Goal: Information Seeking & Learning: Learn about a topic

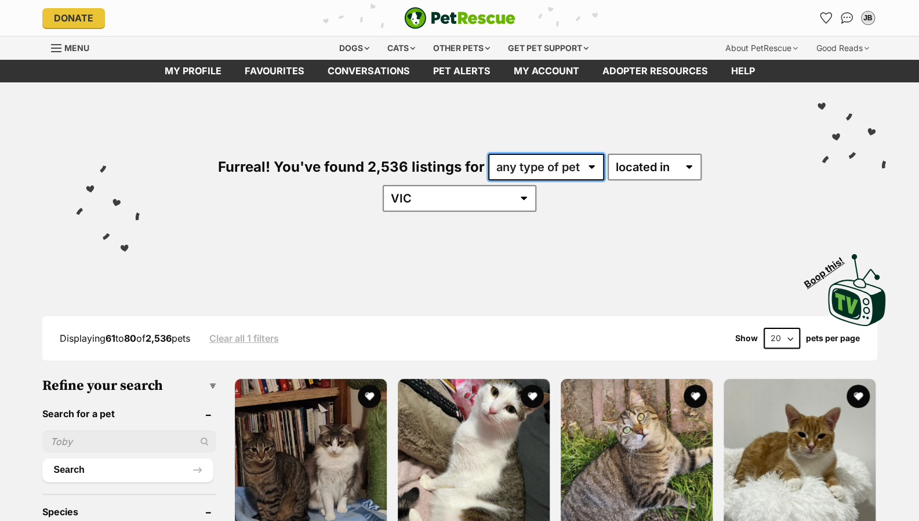
click at [538, 174] on select "any type of pet cats dogs other pets" at bounding box center [546, 167] width 116 height 27
select select "Dogs"
click at [488, 154] on select "any type of pet cats dogs other pets" at bounding box center [546, 167] width 116 height 27
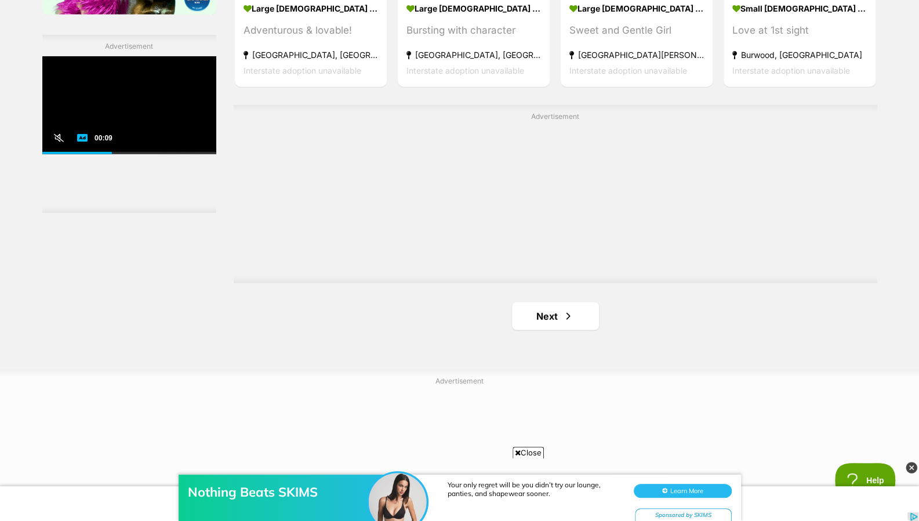
scroll to position [2012, 0]
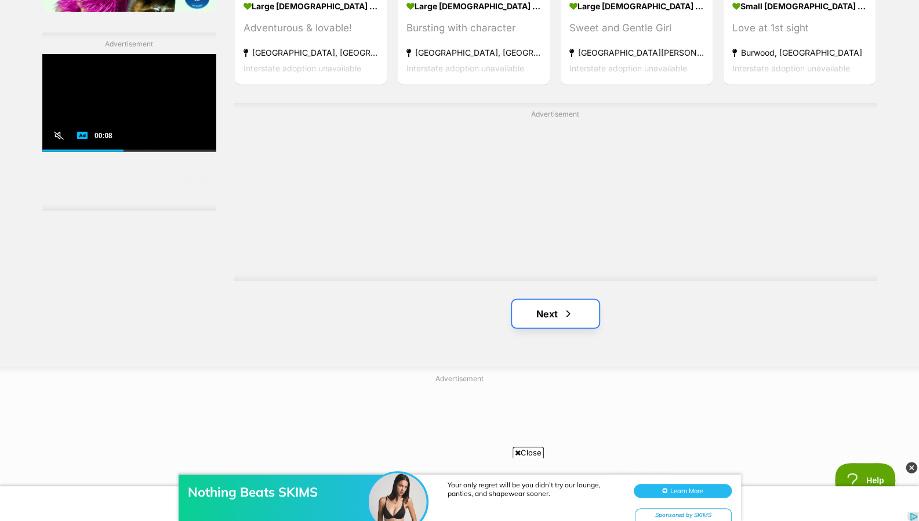
click at [584, 300] on link "Next" at bounding box center [555, 314] width 87 height 28
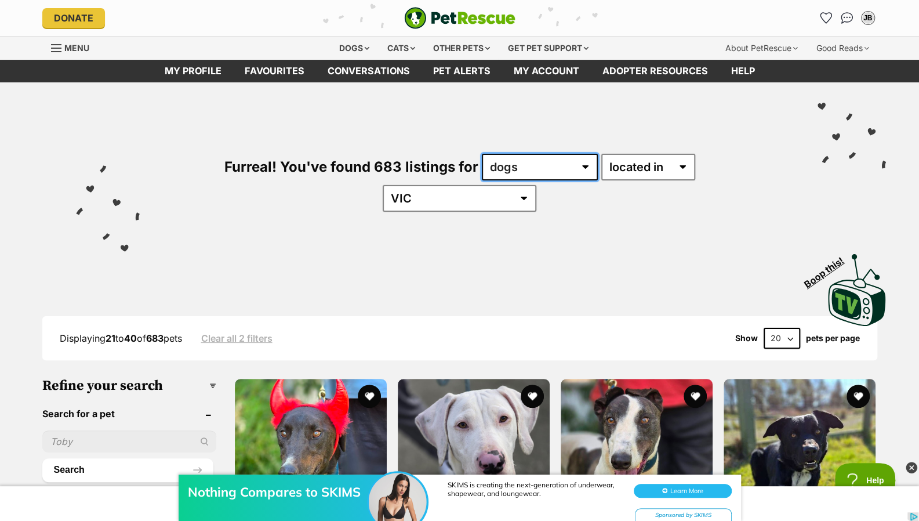
click at [482, 157] on select "any type of pet cats dogs other pets" at bounding box center [540, 167] width 116 height 27
select select "Cats"
click at [482, 154] on select "any type of pet cats dogs other pets" at bounding box center [540, 167] width 116 height 27
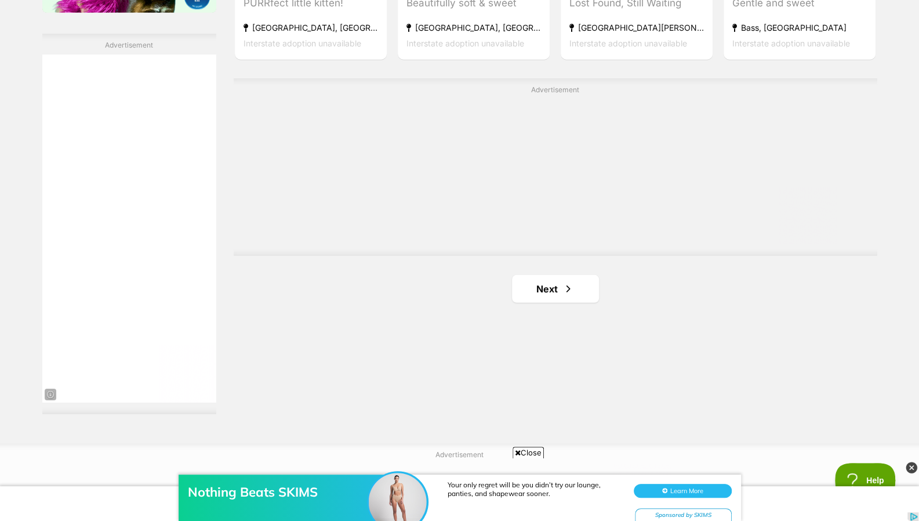
scroll to position [2042, 0]
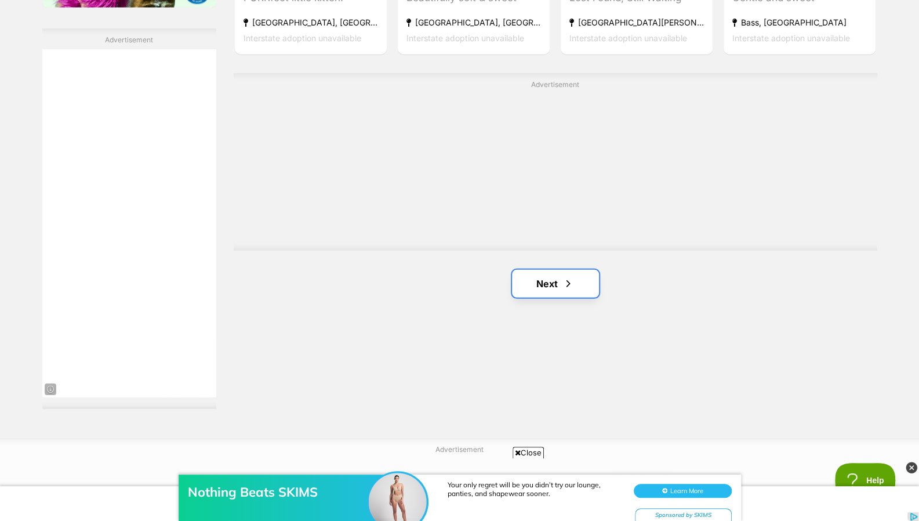
click at [596, 270] on link "Next" at bounding box center [555, 284] width 87 height 28
